Goal: Information Seeking & Learning: Learn about a topic

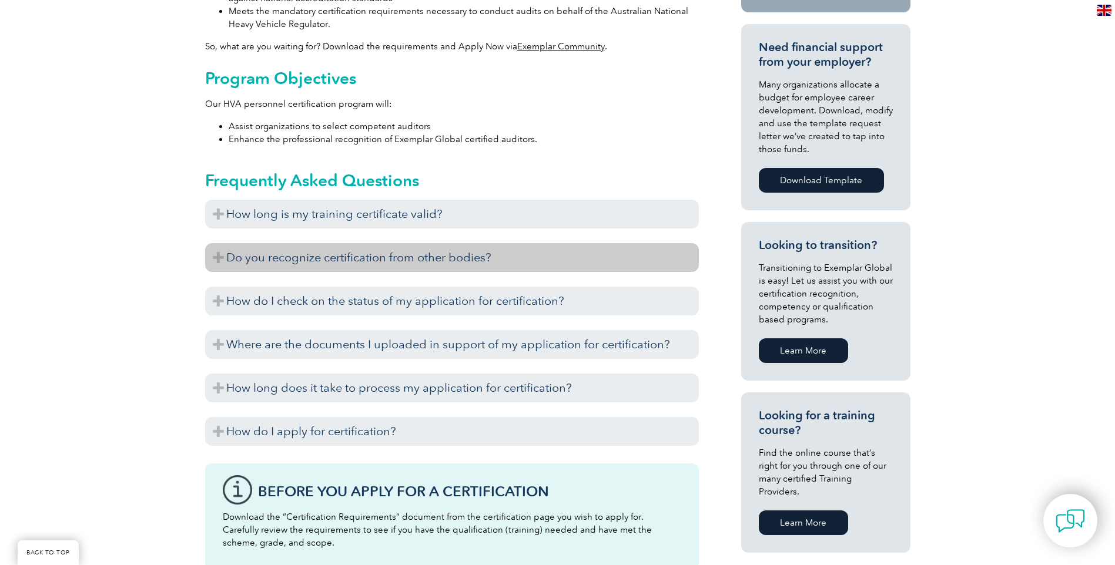
scroll to position [529, 0]
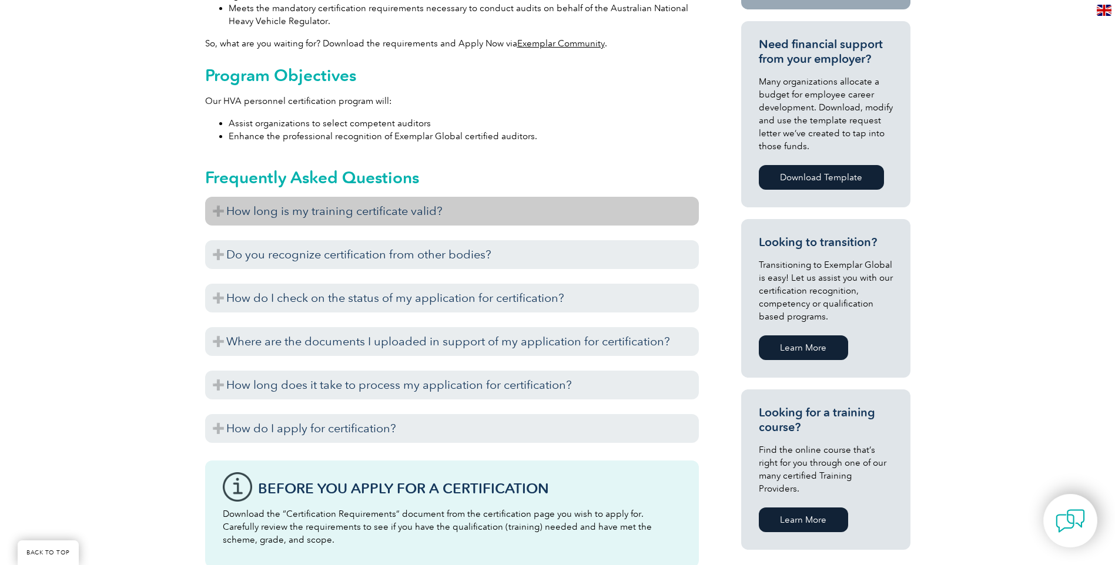
click at [213, 197] on h3 "How long is my training certificate valid?" at bounding box center [452, 211] width 494 height 29
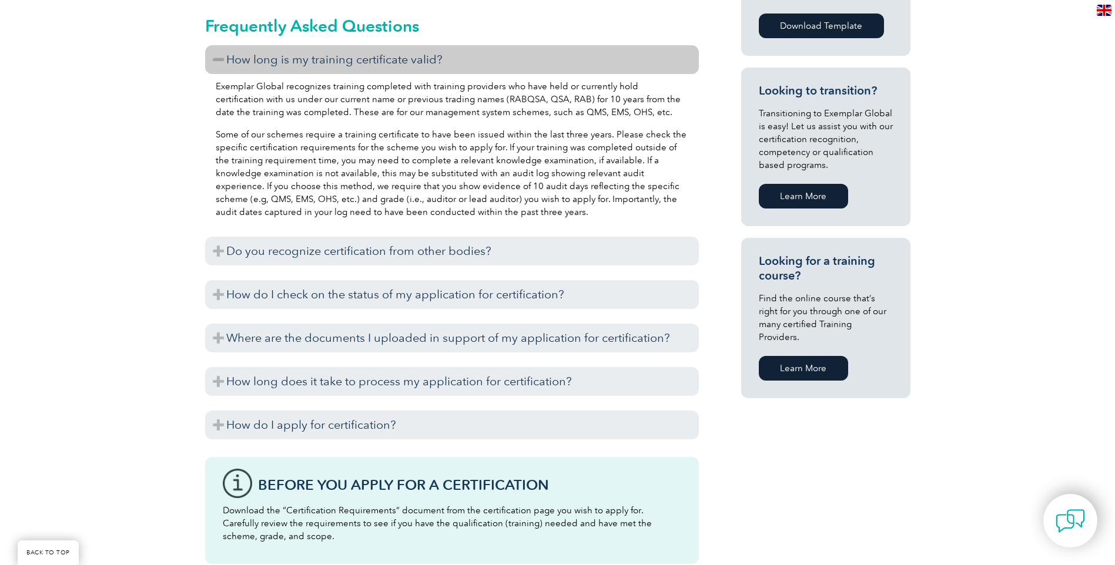
scroll to position [705, 0]
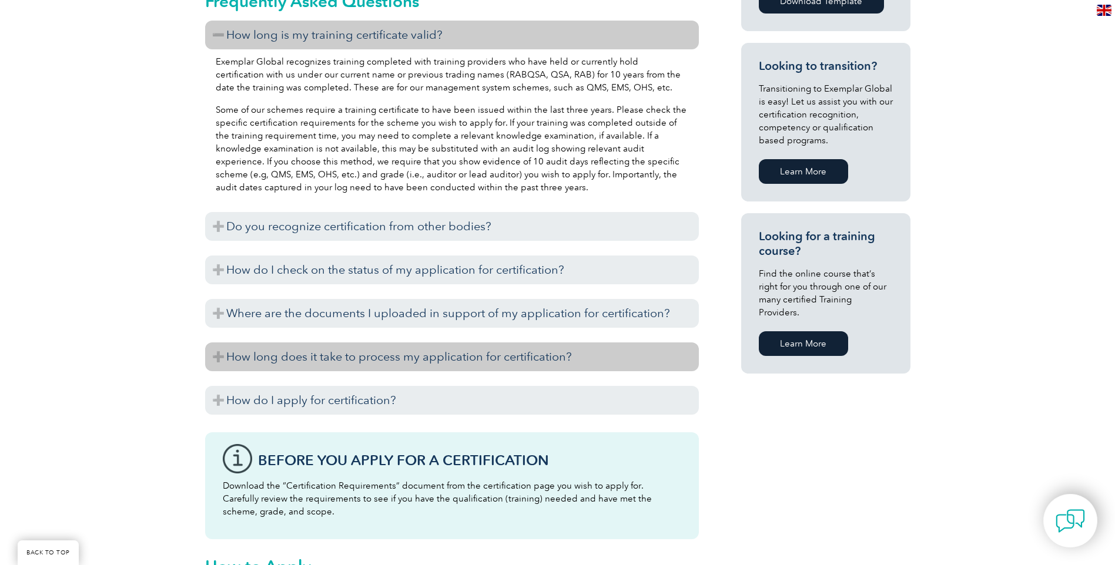
click at [216, 343] on h3 "How long does it take to process my application for certification?" at bounding box center [452, 357] width 494 height 29
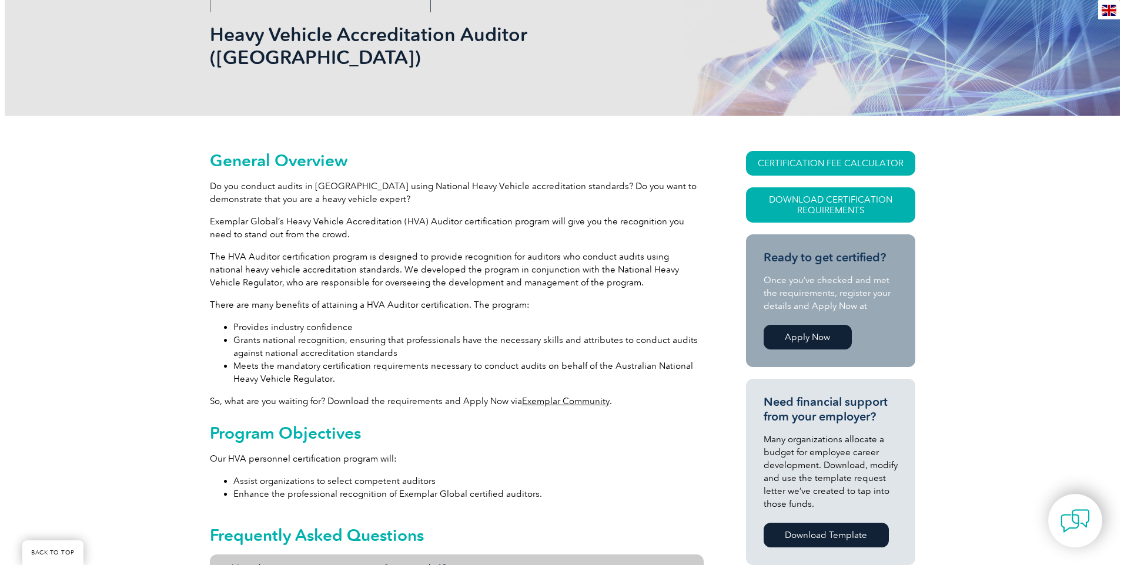
scroll to position [164, 0]
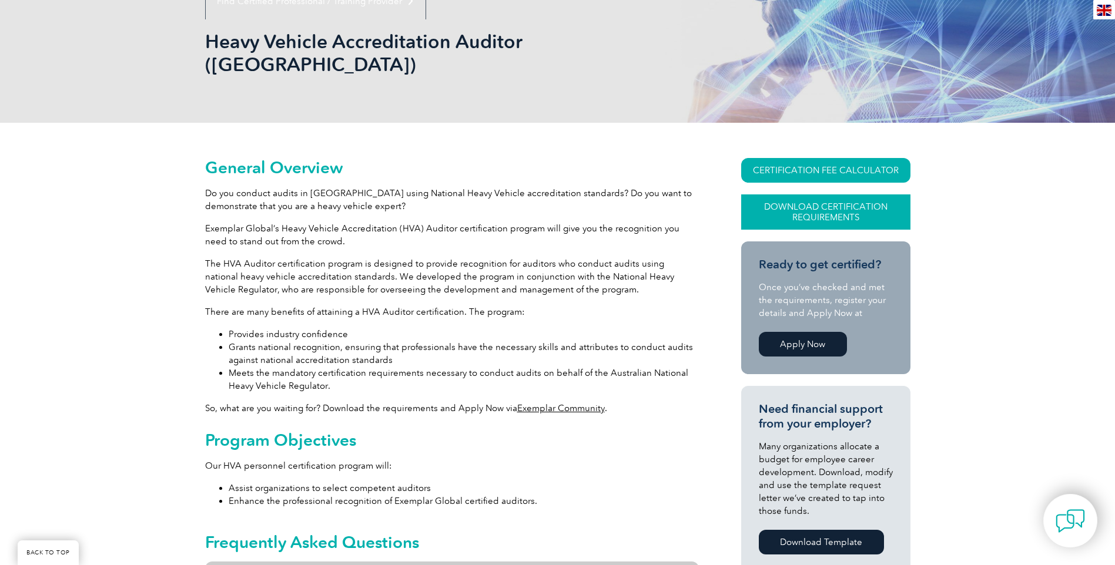
click at [815, 195] on link "Download Certification Requirements" at bounding box center [825, 212] width 169 height 35
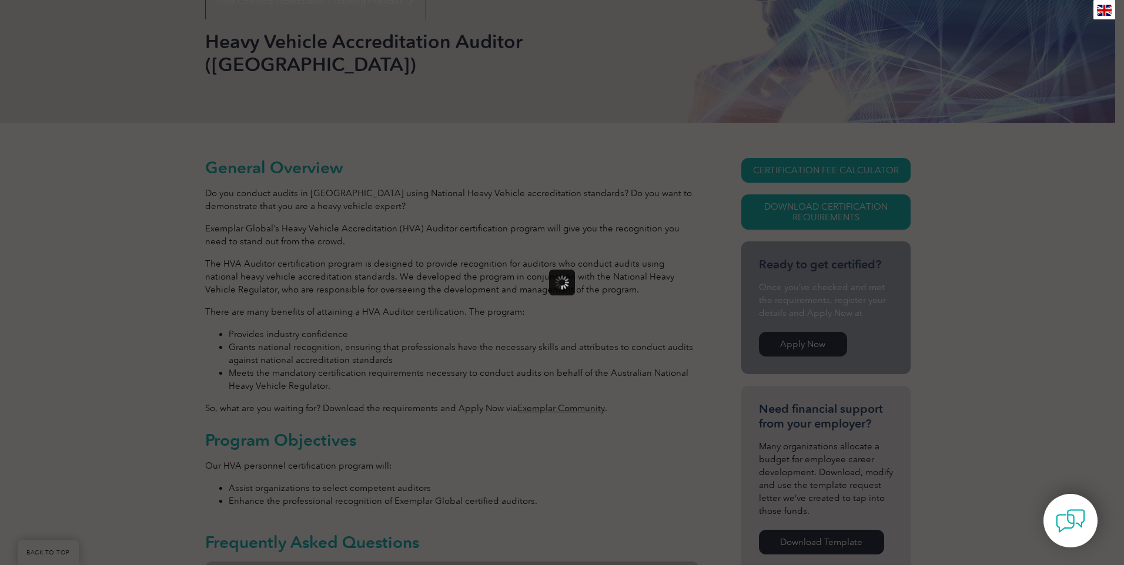
scroll to position [0, 0]
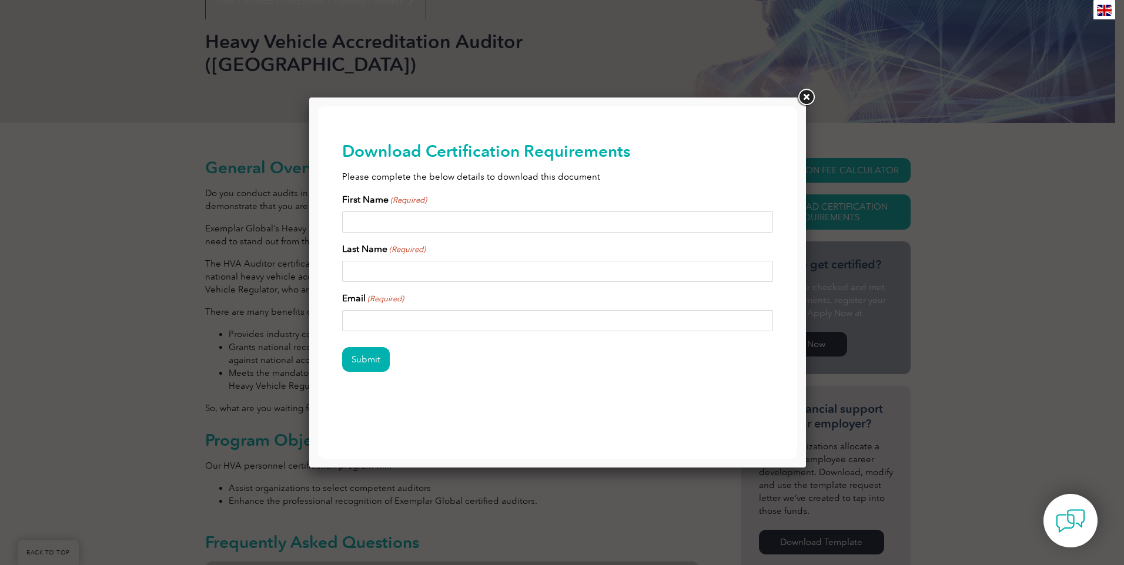
click at [455, 227] on input "First Name (Required)" at bounding box center [557, 222] width 431 height 21
type input "Domenic"
type input "Brizzi"
type input "dom.brizzi@hotmail.com"
click at [360, 362] on input "Submit" at bounding box center [366, 359] width 48 height 25
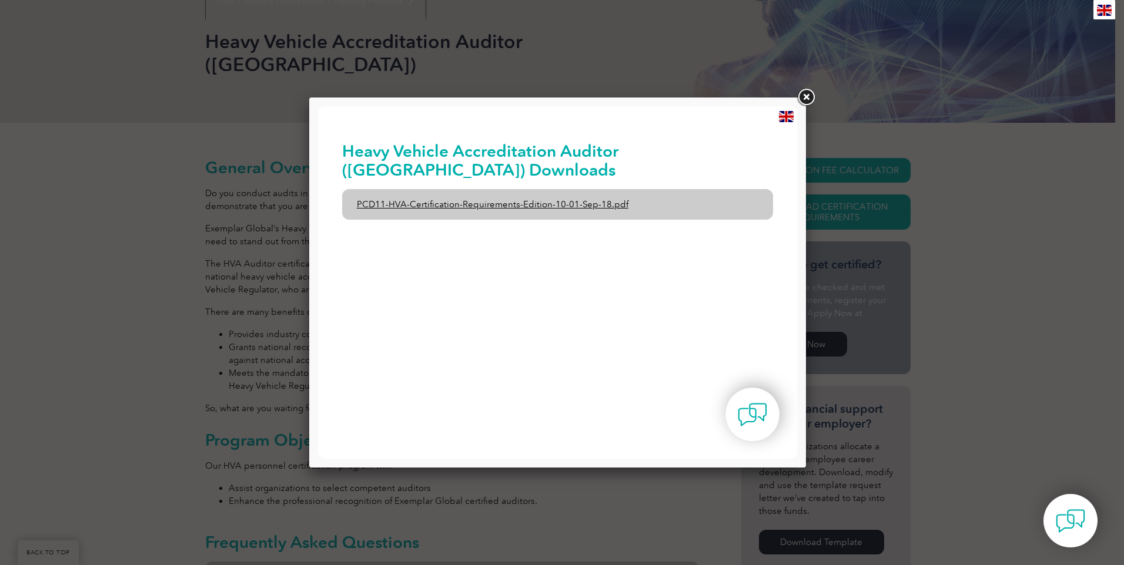
click at [522, 204] on link "PCD11-HVA-Certification-Requirements-Edition-10-01-Sep-18.pdf" at bounding box center [557, 204] width 431 height 31
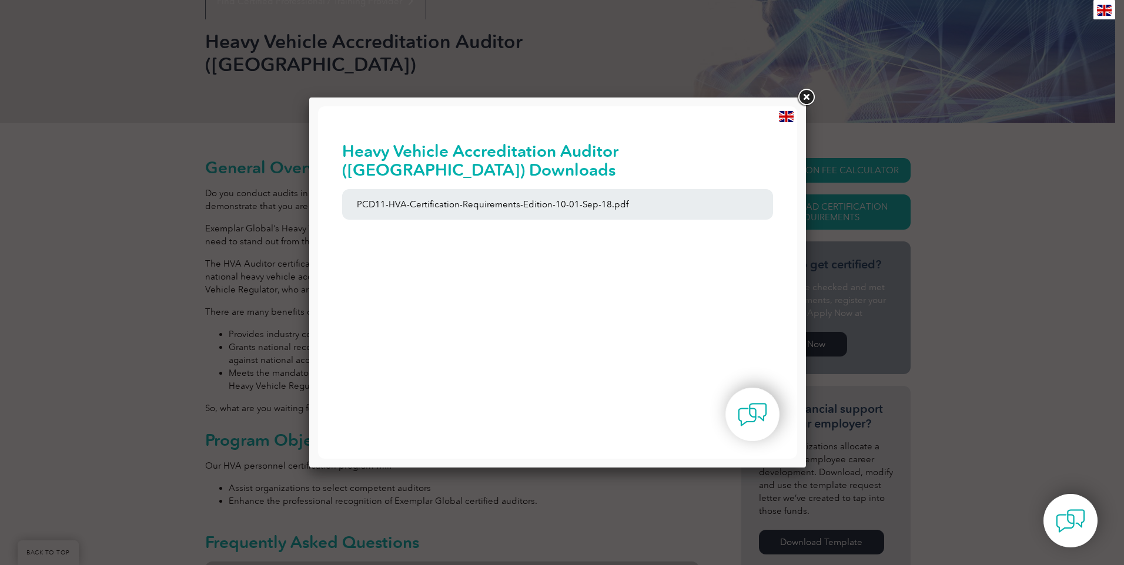
click at [802, 97] on link at bounding box center [805, 97] width 21 height 21
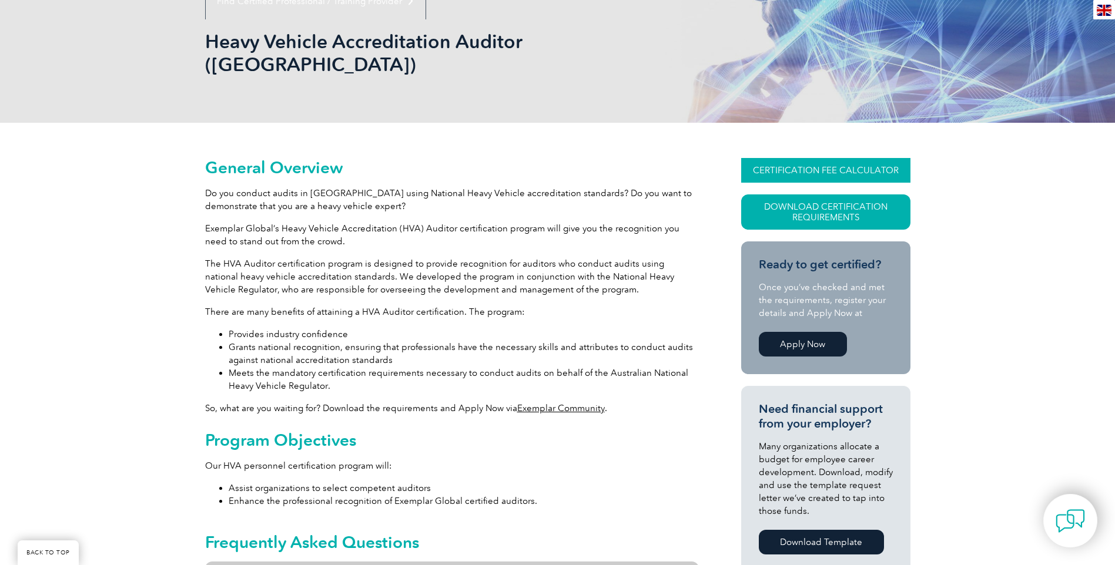
click at [818, 158] on link "CERTIFICATION FEE CALCULATOR" at bounding box center [825, 170] width 169 height 25
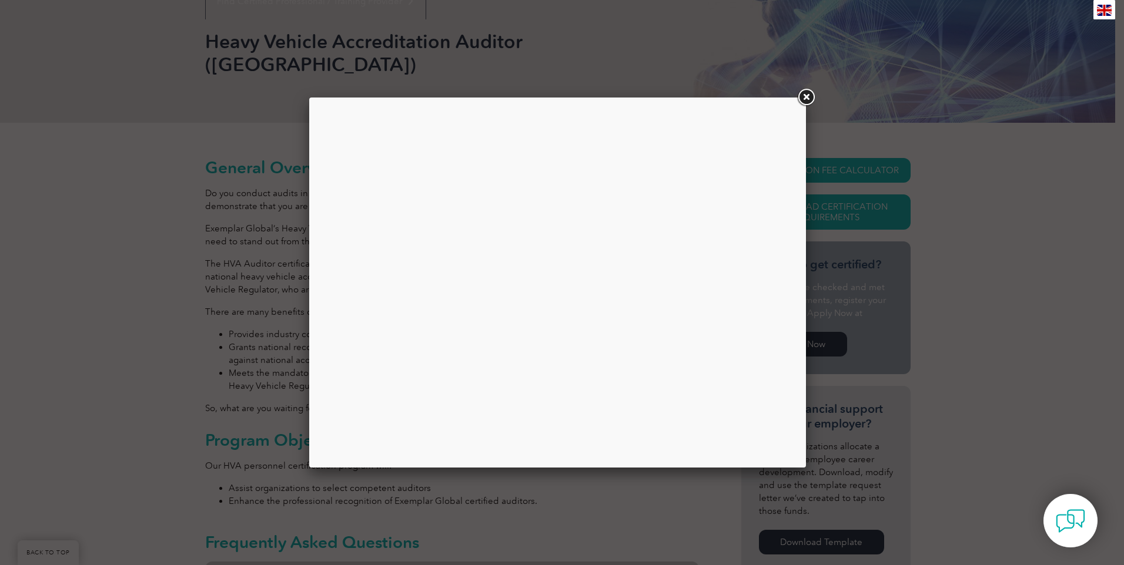
click at [804, 100] on link at bounding box center [805, 97] width 21 height 21
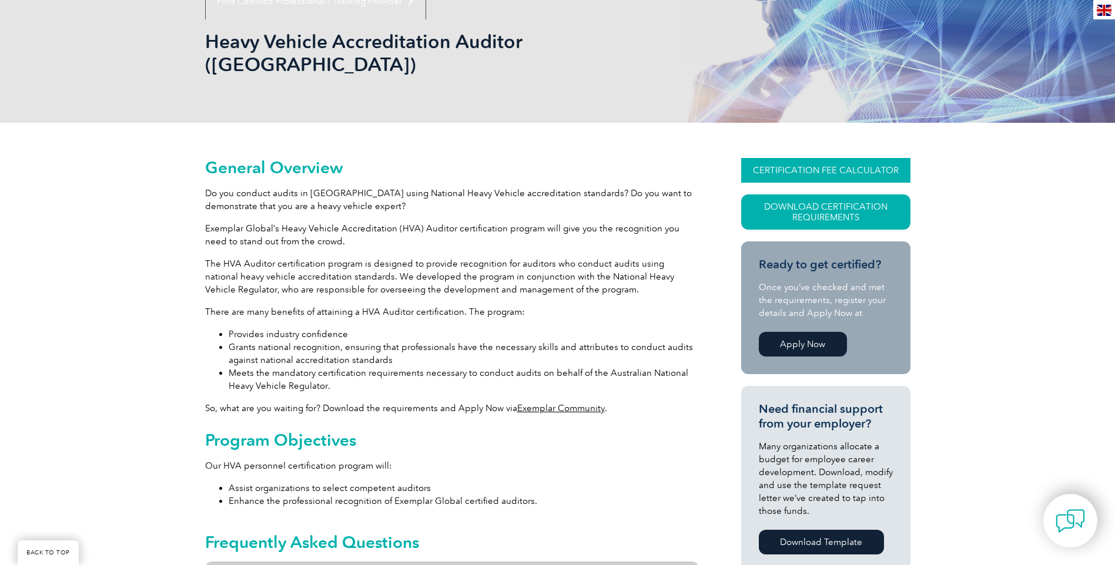
click at [817, 158] on link "CERTIFICATION FEE CALCULATOR" at bounding box center [825, 170] width 169 height 25
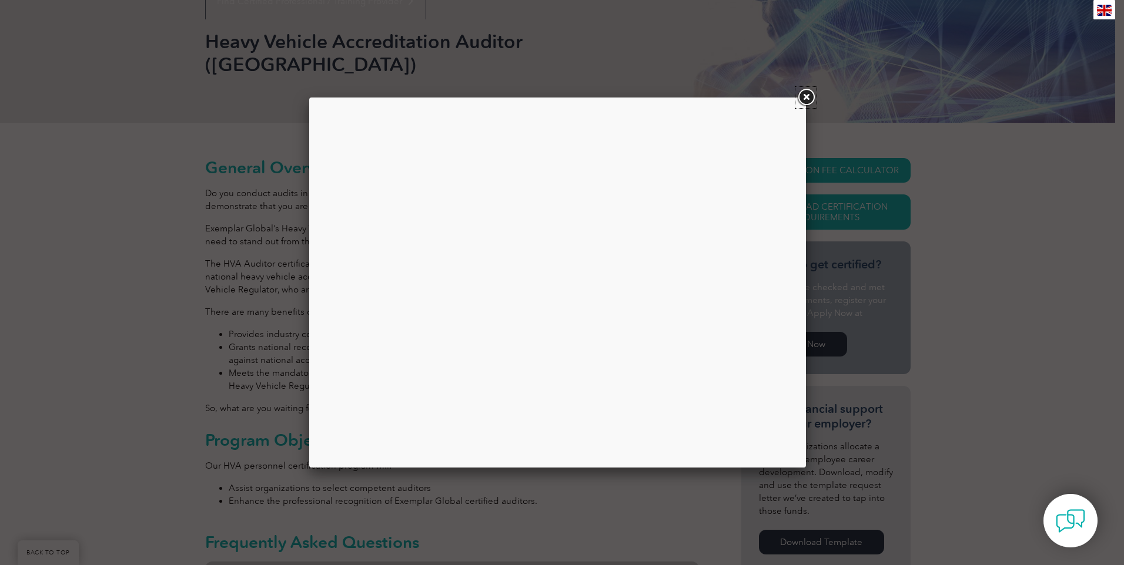
drag, startPoint x: 806, startPoint y: 99, endPoint x: 792, endPoint y: 83, distance: 21.2
click at [805, 99] on link at bounding box center [805, 97] width 21 height 21
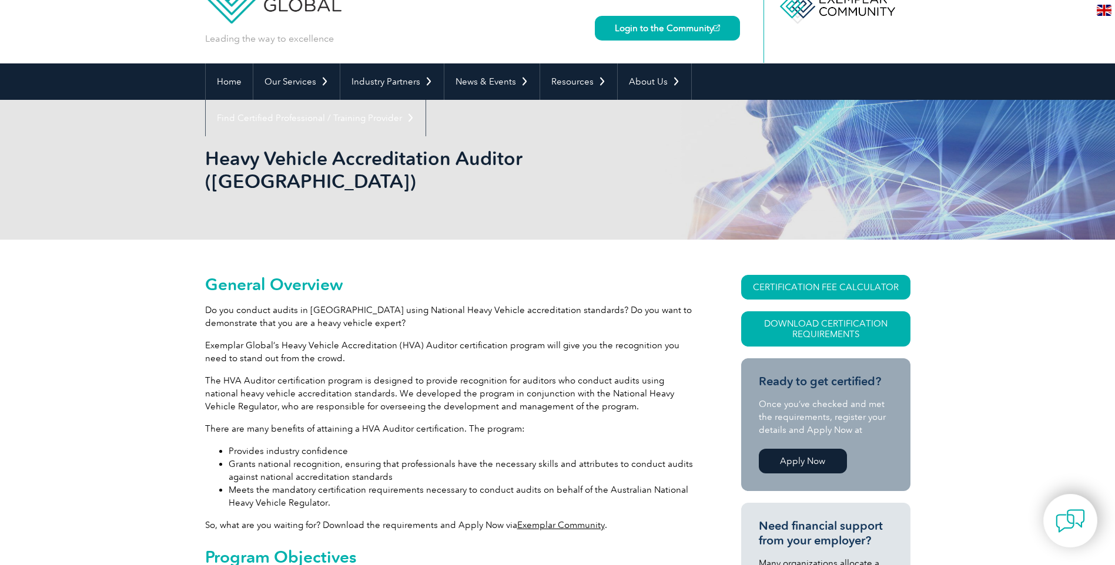
scroll to position [105, 0]
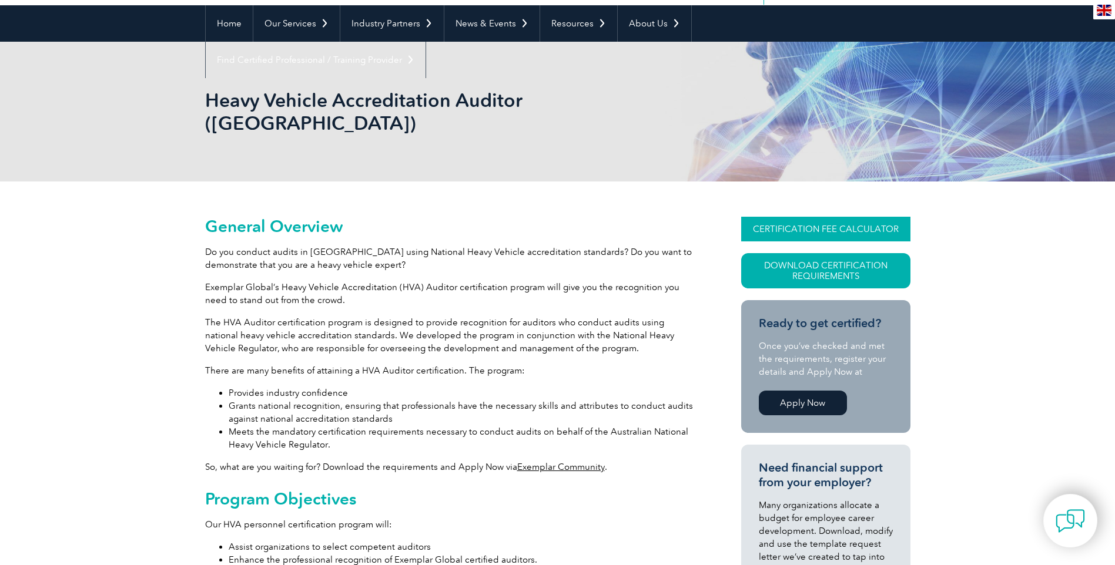
click at [814, 217] on link "CERTIFICATION FEE CALCULATOR" at bounding box center [825, 229] width 169 height 25
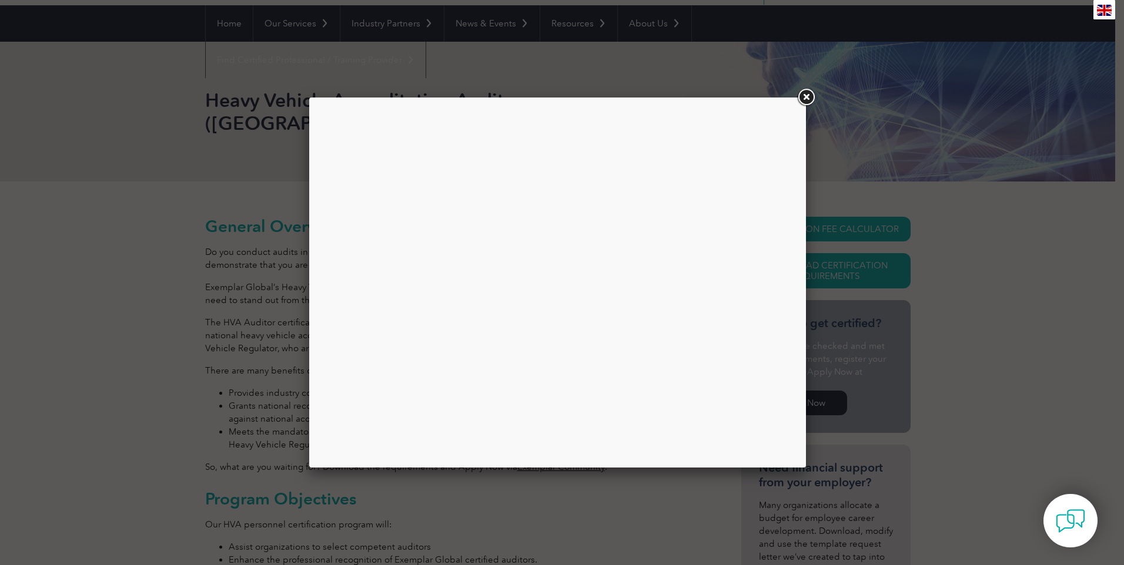
drag, startPoint x: 802, startPoint y: 94, endPoint x: 373, endPoint y: 7, distance: 437.7
click at [800, 94] on link at bounding box center [805, 97] width 21 height 21
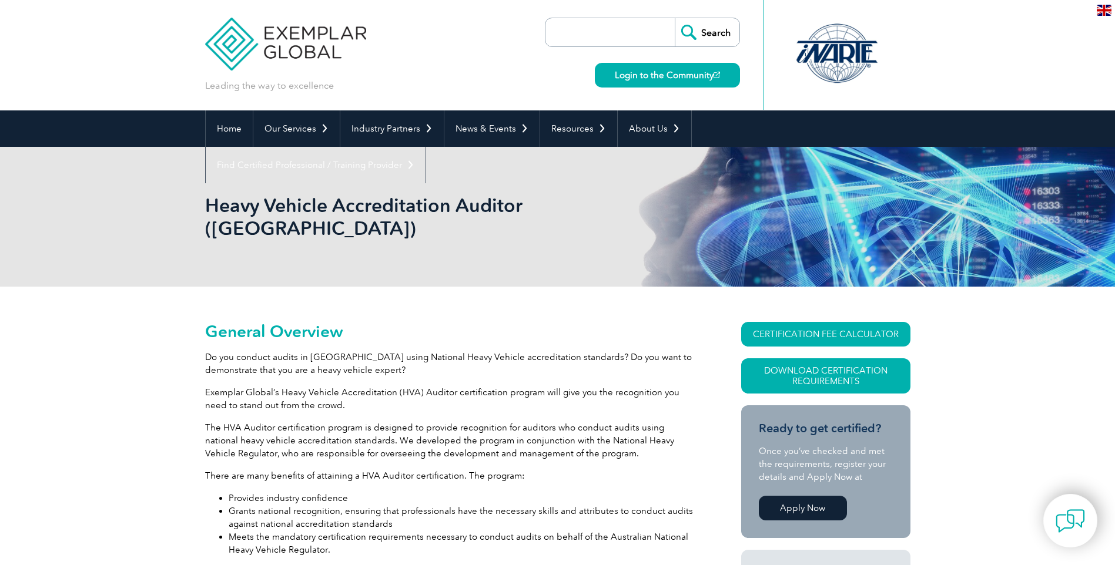
scroll to position [105, 0]
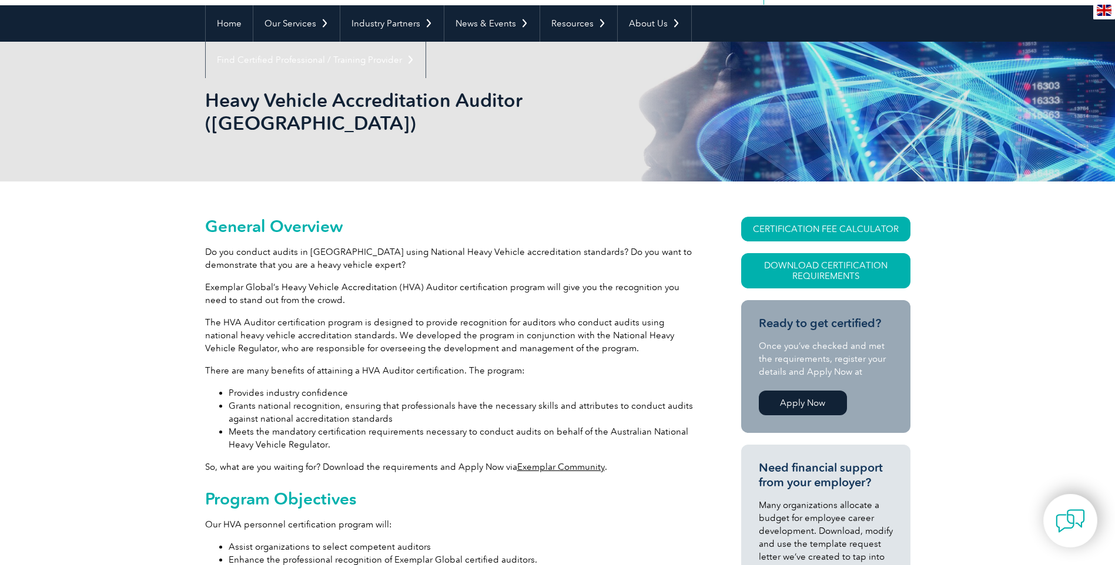
click at [818, 217] on link "CERTIFICATION FEE CALCULATOR" at bounding box center [825, 229] width 169 height 25
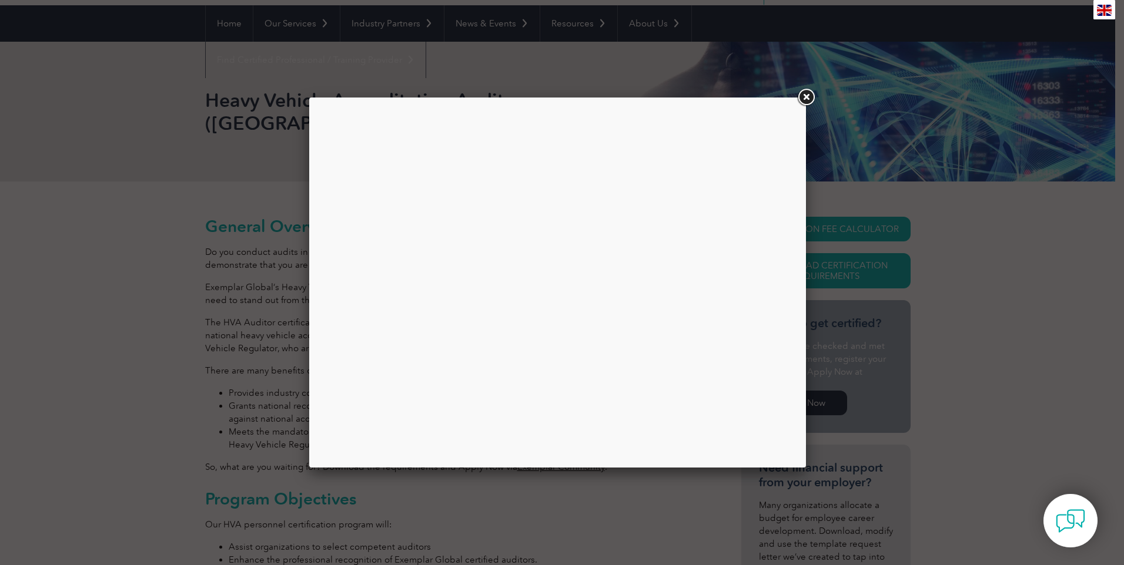
click at [809, 100] on link at bounding box center [805, 97] width 21 height 21
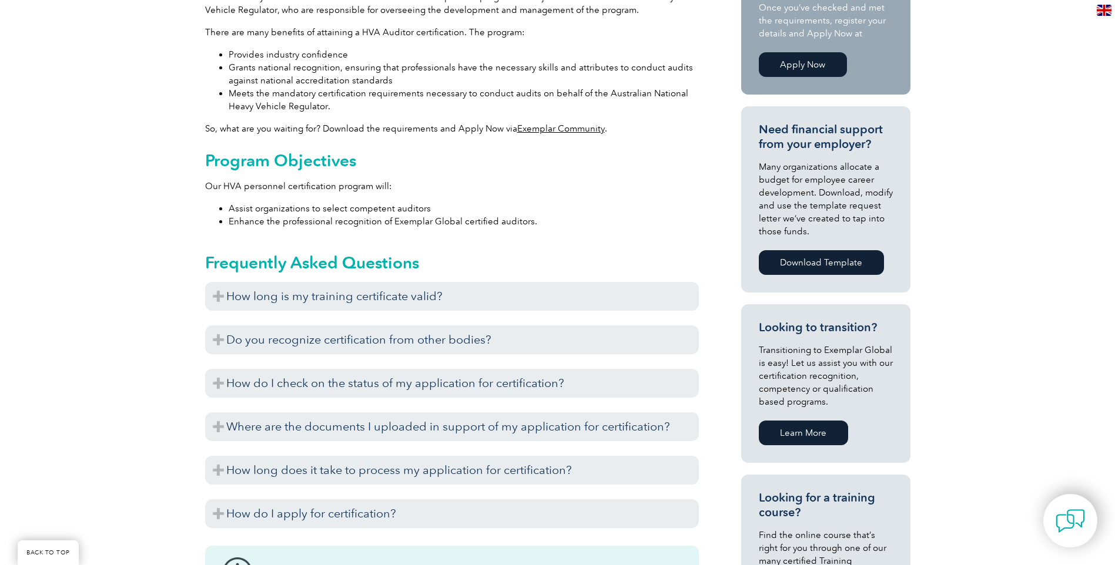
scroll to position [458, 0]
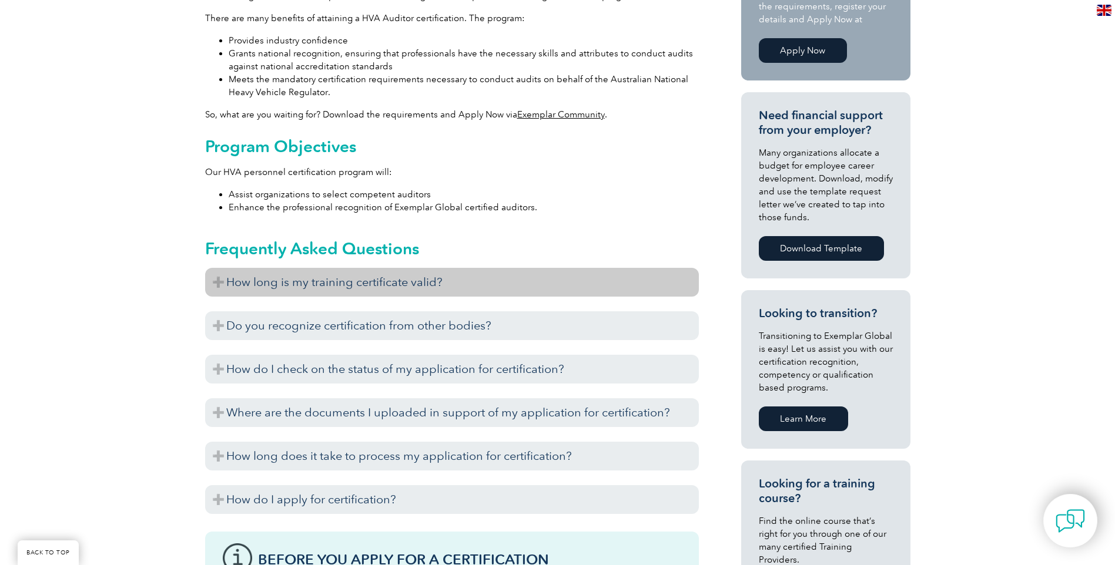
click at [213, 268] on h3 "How long is my training certificate valid?" at bounding box center [452, 282] width 494 height 29
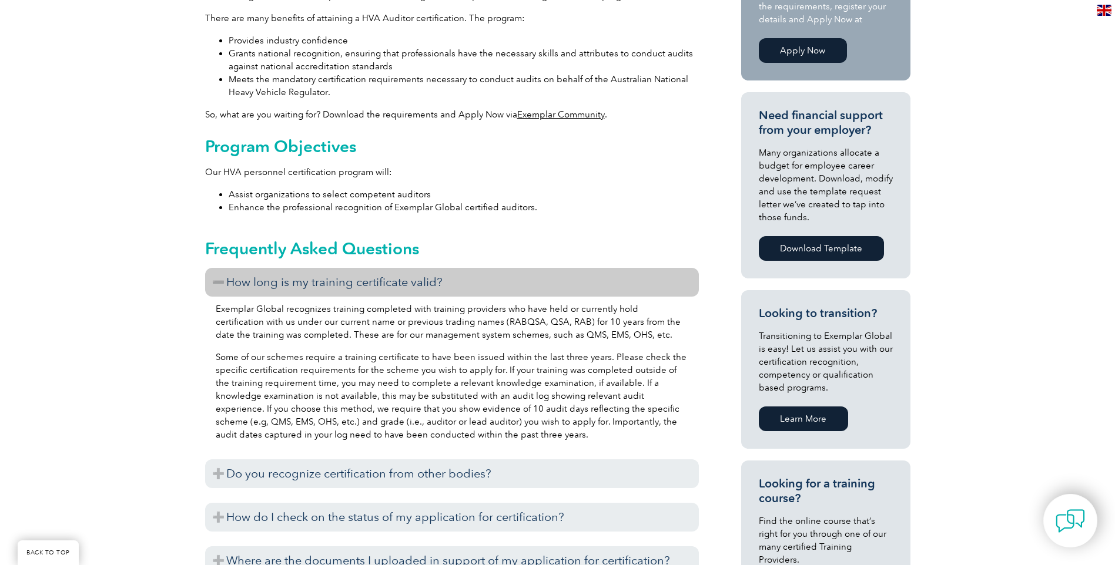
click at [213, 268] on h3 "How long is my training certificate valid?" at bounding box center [452, 282] width 494 height 29
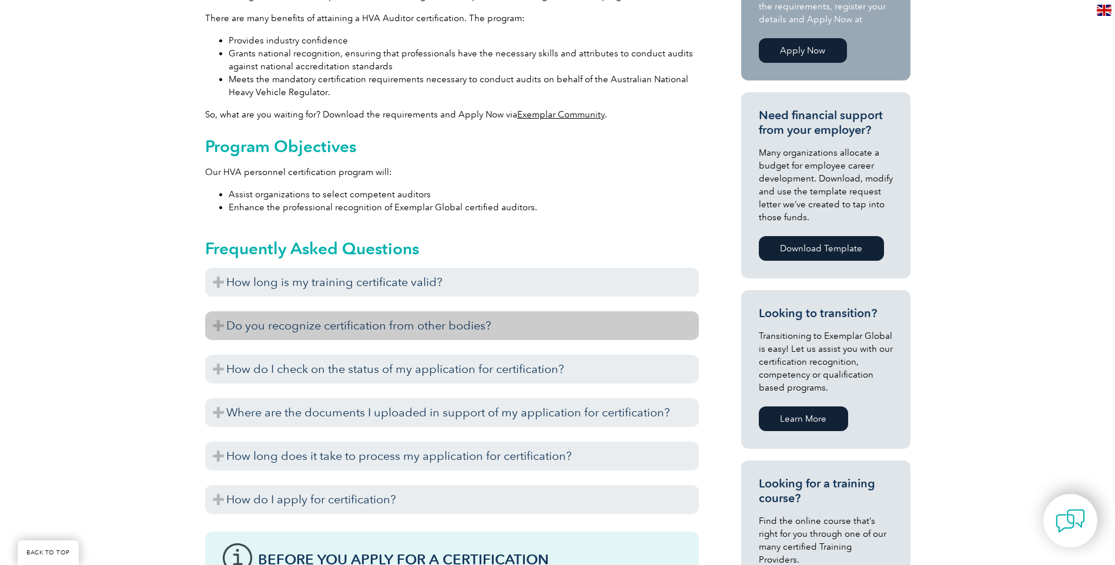
click at [220, 311] on h3 "Do you recognize certification from other bodies?" at bounding box center [452, 325] width 494 height 29
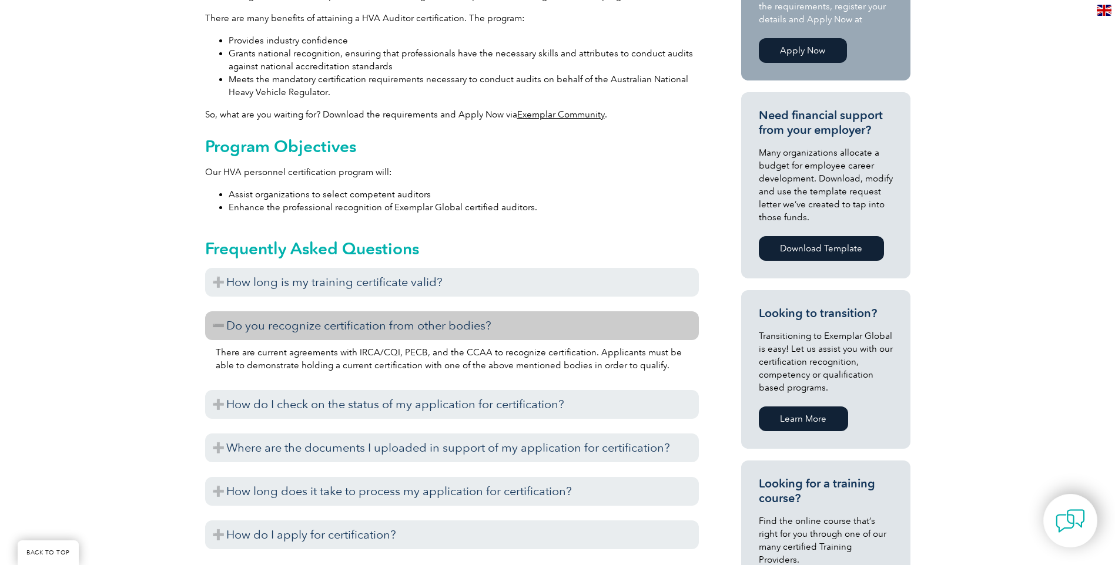
click at [220, 311] on h3 "Do you recognize certification from other bodies?" at bounding box center [452, 325] width 494 height 29
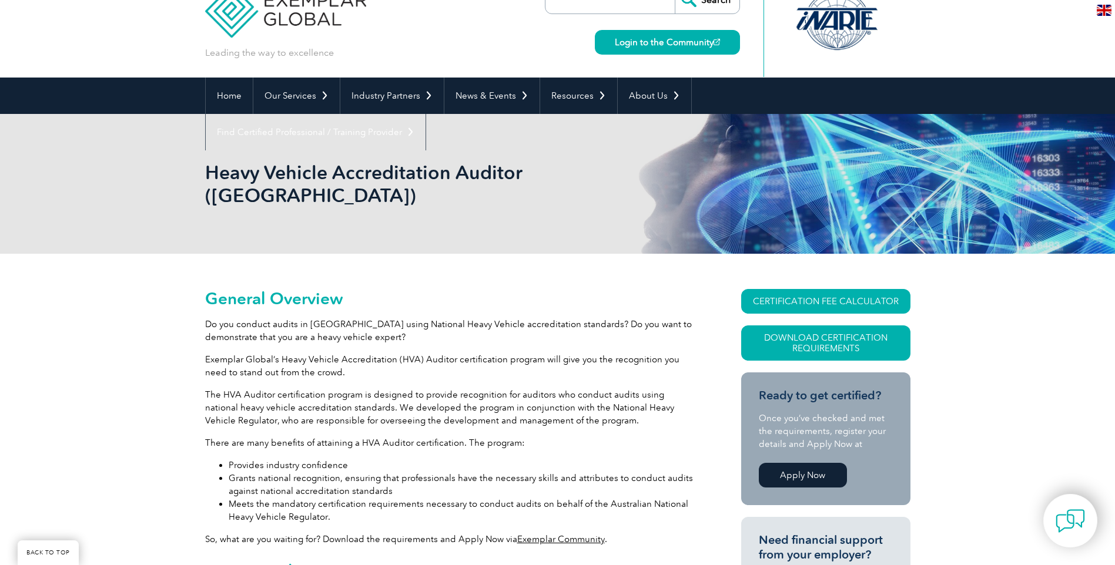
scroll to position [0, 0]
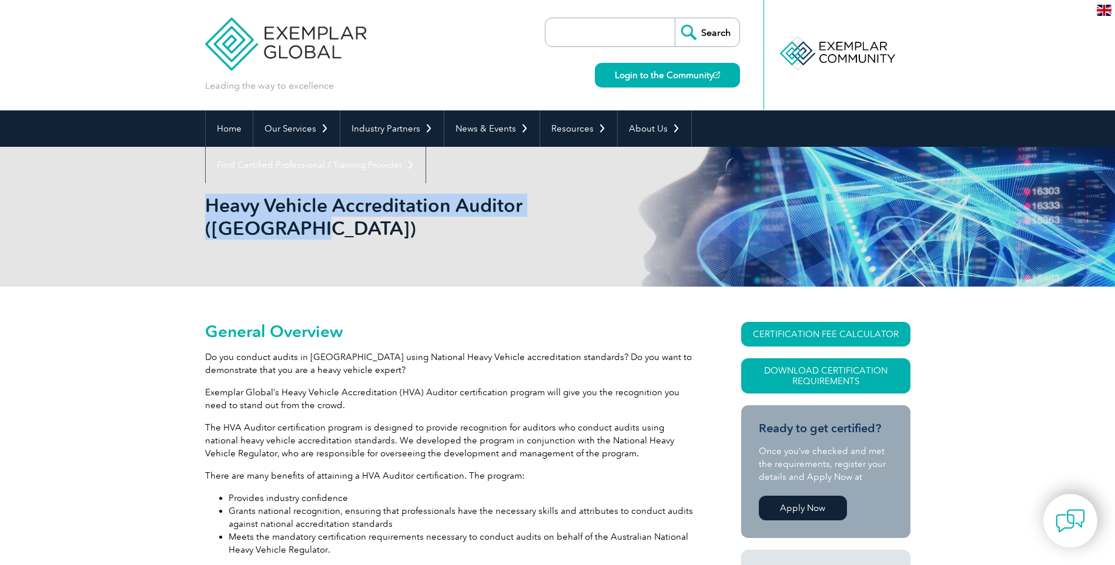
drag, startPoint x: 208, startPoint y: 206, endPoint x: 610, endPoint y: 215, distance: 402.1
click at [610, 215] on h1 "Heavy Vehicle Accreditation Auditor (Australia)" at bounding box center [430, 217] width 451 height 46
copy h1 "Heavy Vehicle Accreditation Auditor (Australia)"
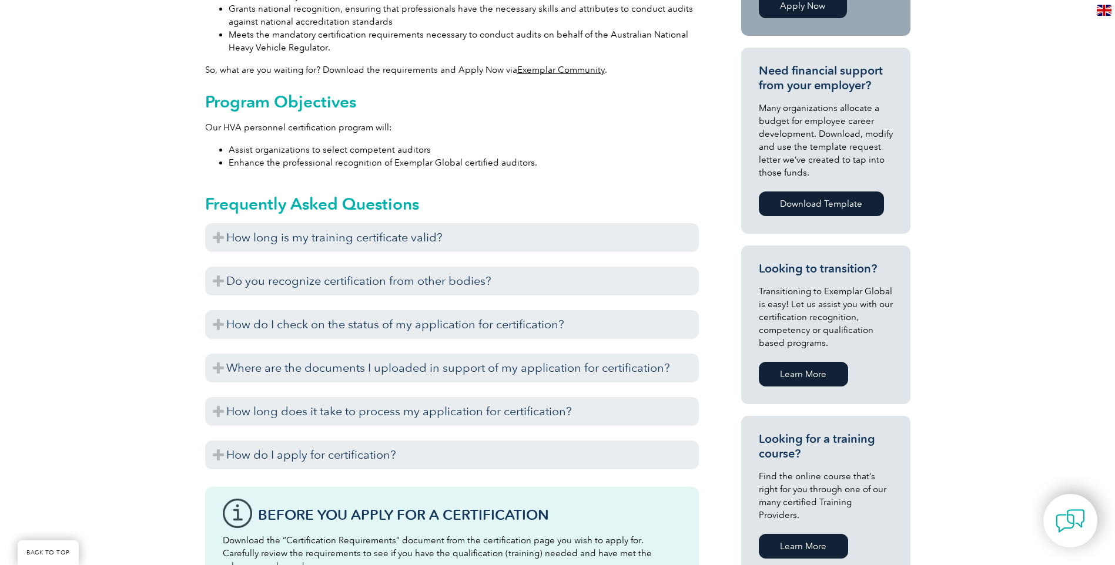
scroll to position [529, 0]
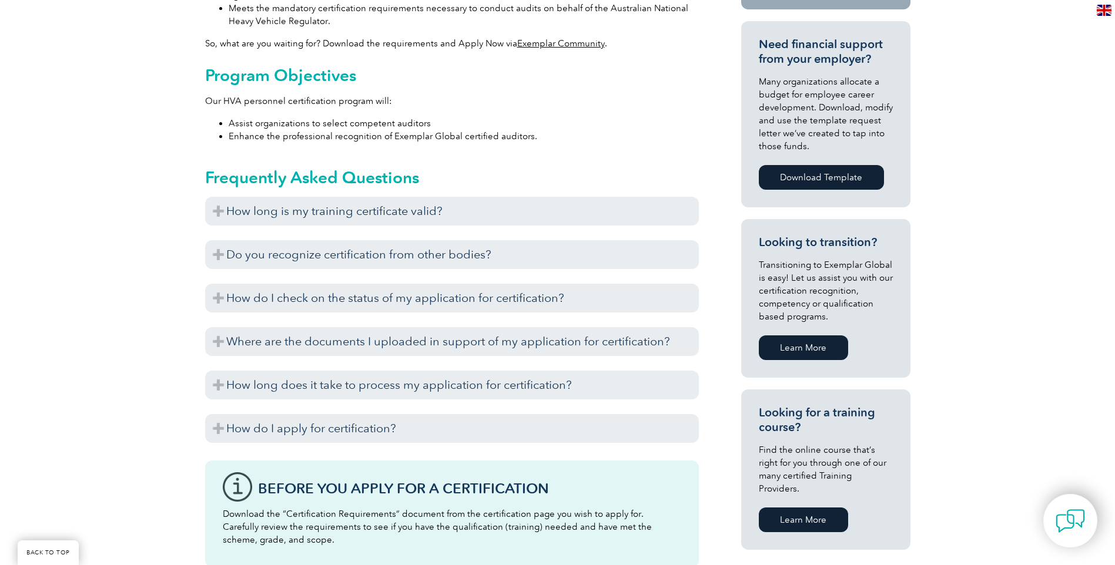
click at [805, 508] on link "Learn More" at bounding box center [803, 520] width 89 height 25
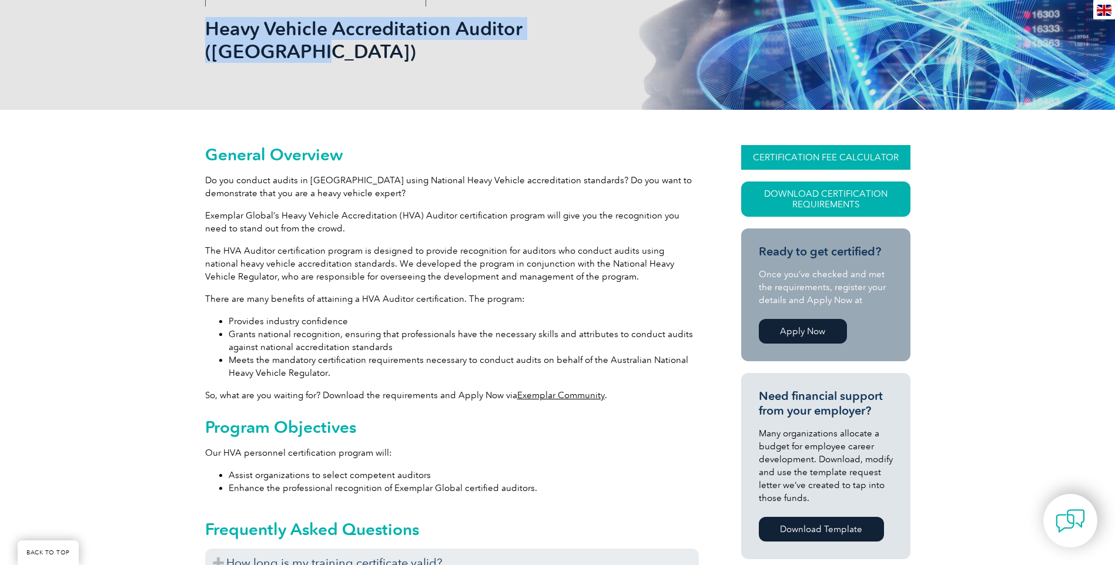
scroll to position [176, 0]
click at [809, 146] on link "CERTIFICATION FEE CALCULATOR" at bounding box center [825, 158] width 169 height 25
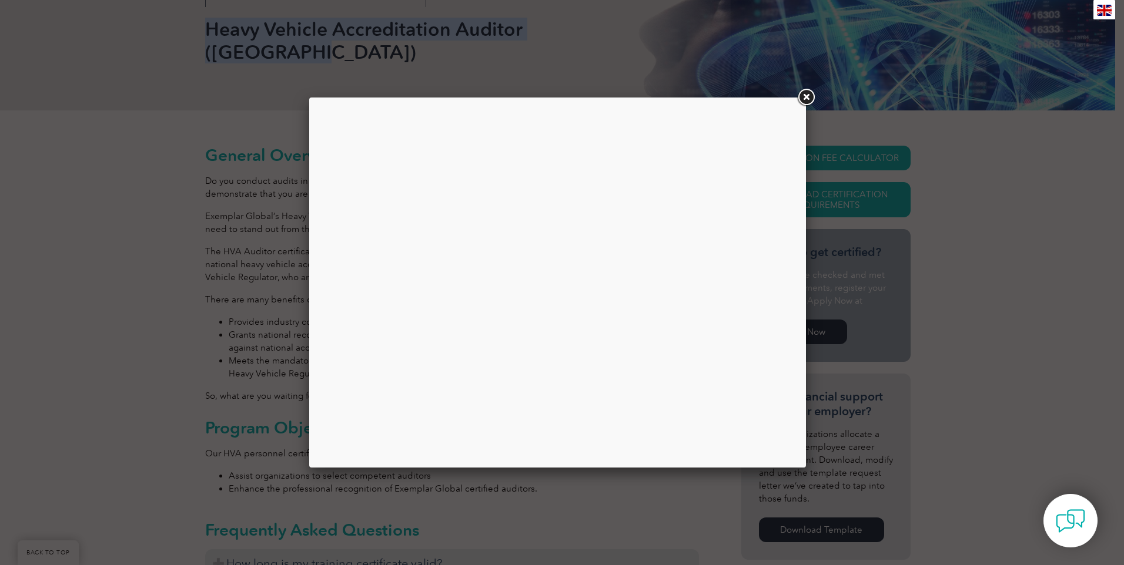
click at [805, 96] on link at bounding box center [805, 97] width 21 height 21
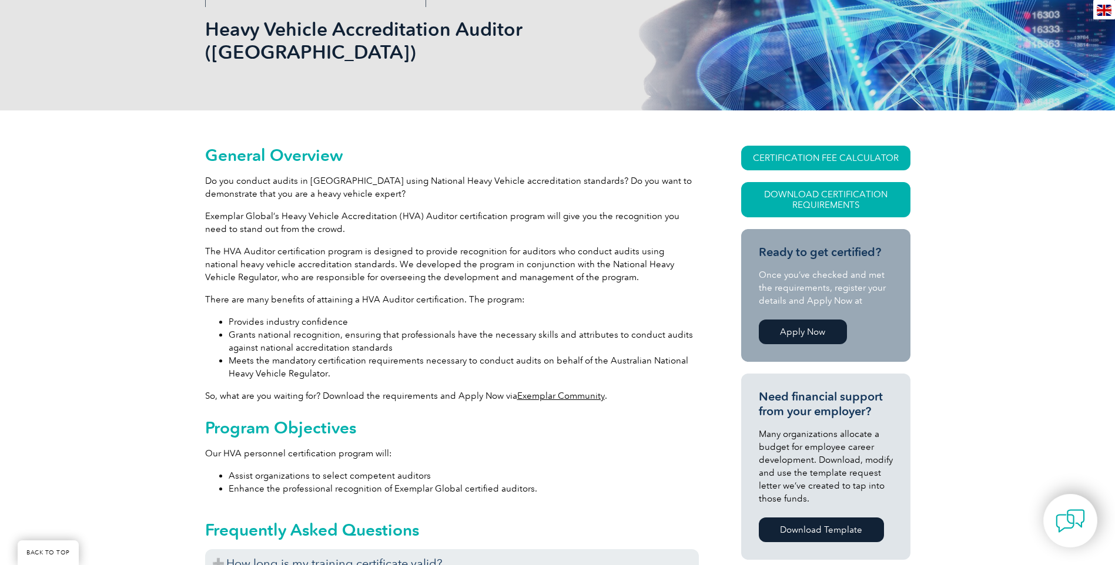
click at [564, 391] on link "Exemplar Community" at bounding box center [561, 396] width 88 height 11
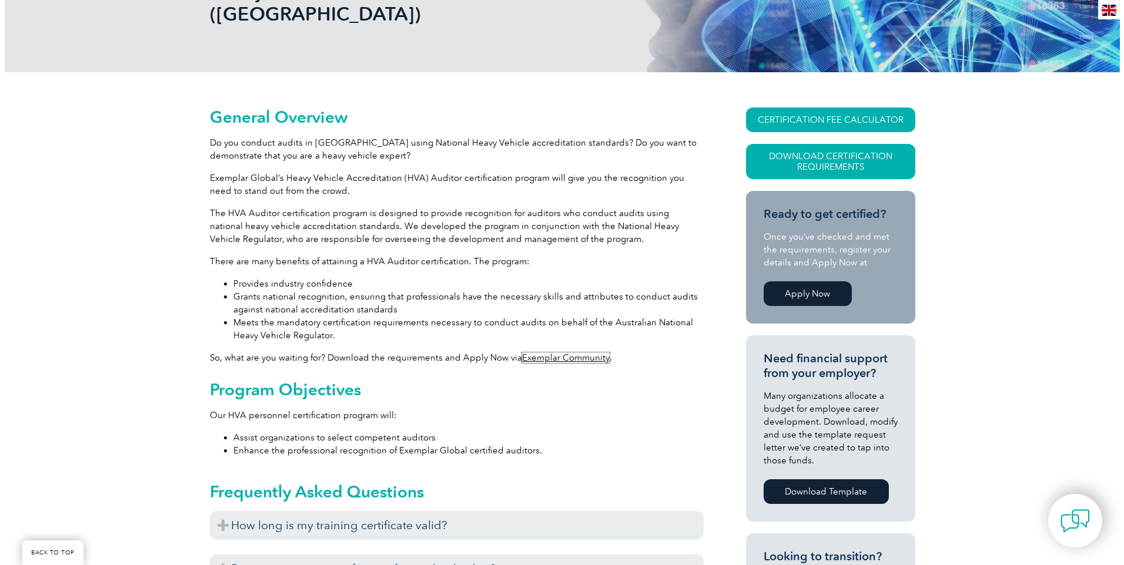
scroll to position [235, 0]
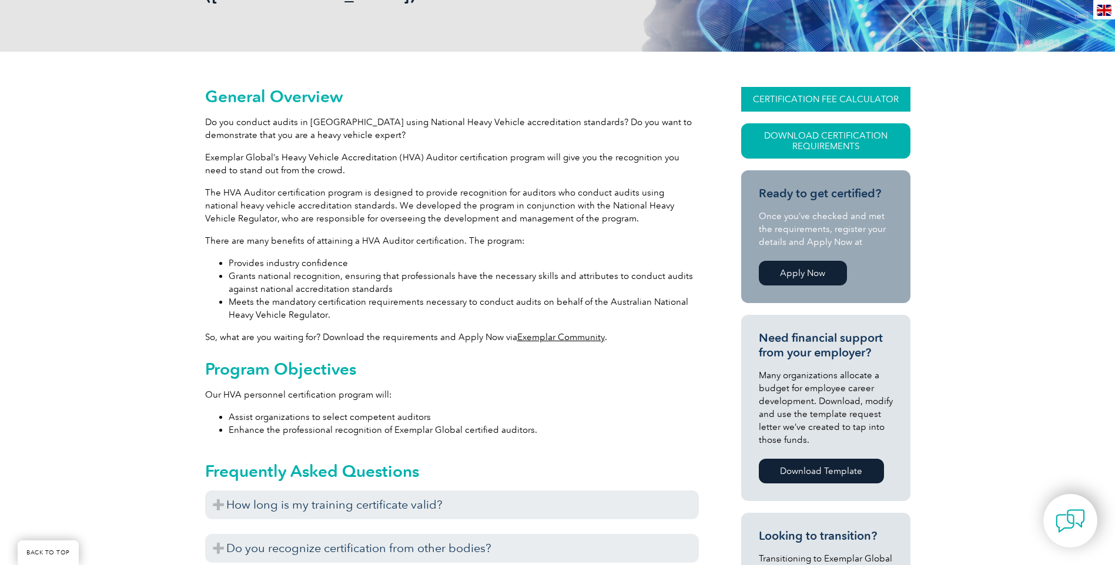
click at [831, 87] on link "CERTIFICATION FEE CALCULATOR" at bounding box center [825, 99] width 169 height 25
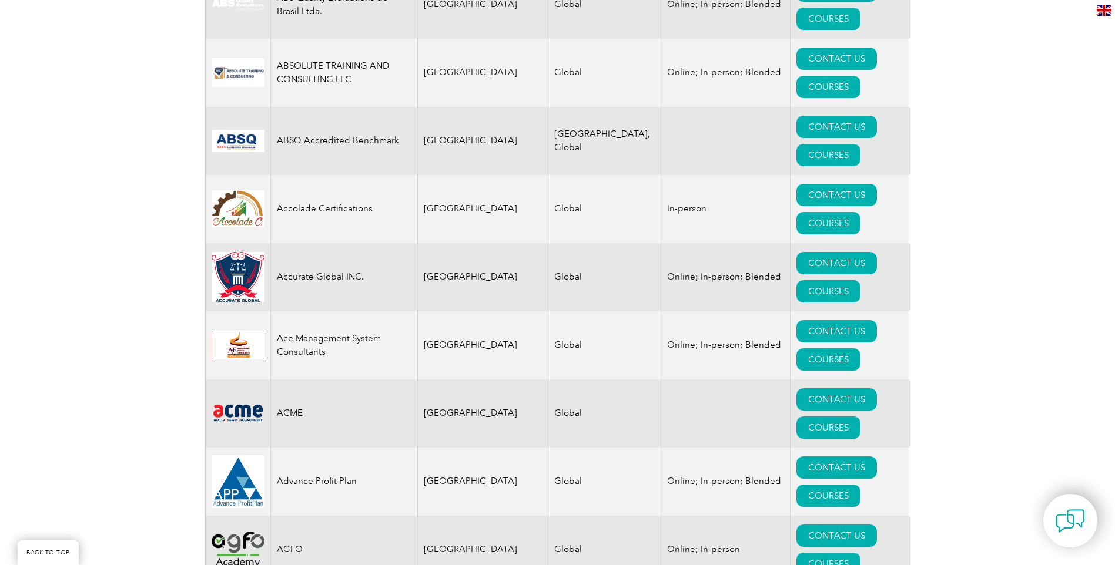
scroll to position [646, 0]
